Goal: Task Accomplishment & Management: Use online tool/utility

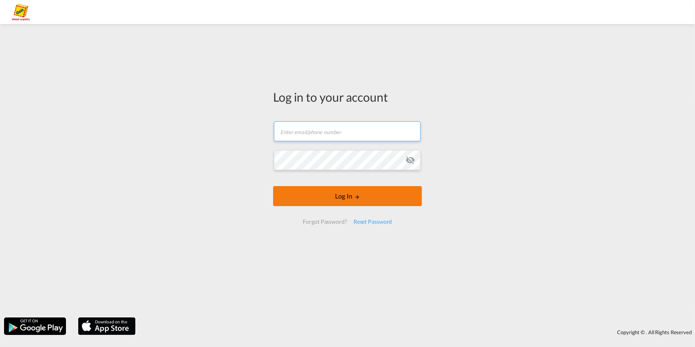
type input "oceanrates.gas@geis-group.de"
click at [339, 194] on button "Log In" at bounding box center [347, 196] width 149 height 20
